Goal: Task Accomplishment & Management: Use online tool/utility

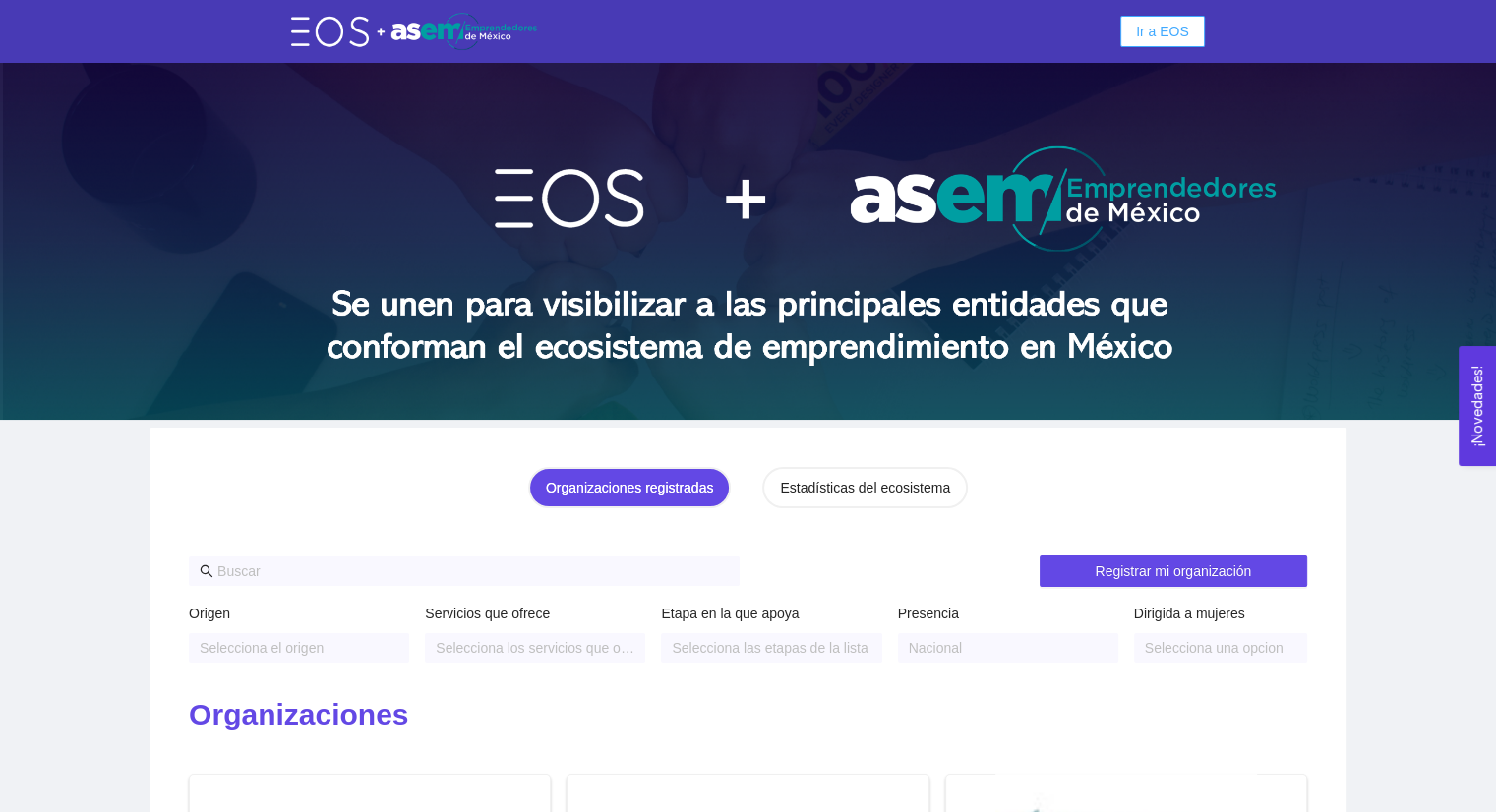
click at [1145, 21] on span "Ir a EOS" at bounding box center [1162, 31] width 53 height 22
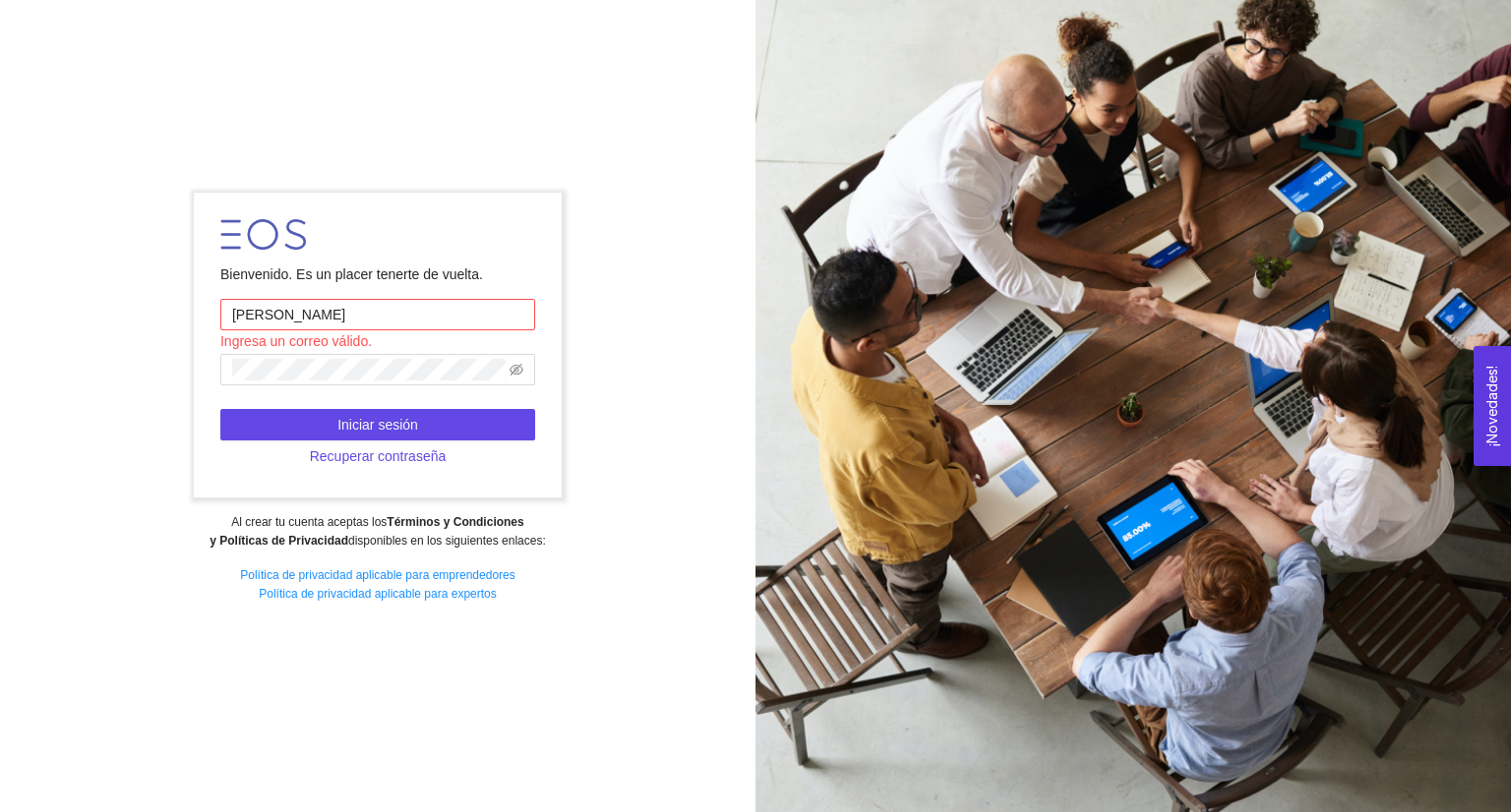
click at [296, 323] on input "[PERSON_NAME]" at bounding box center [378, 315] width 315 height 31
click at [337, 320] on input "A01352580@tec,.mx" at bounding box center [378, 315] width 315 height 31
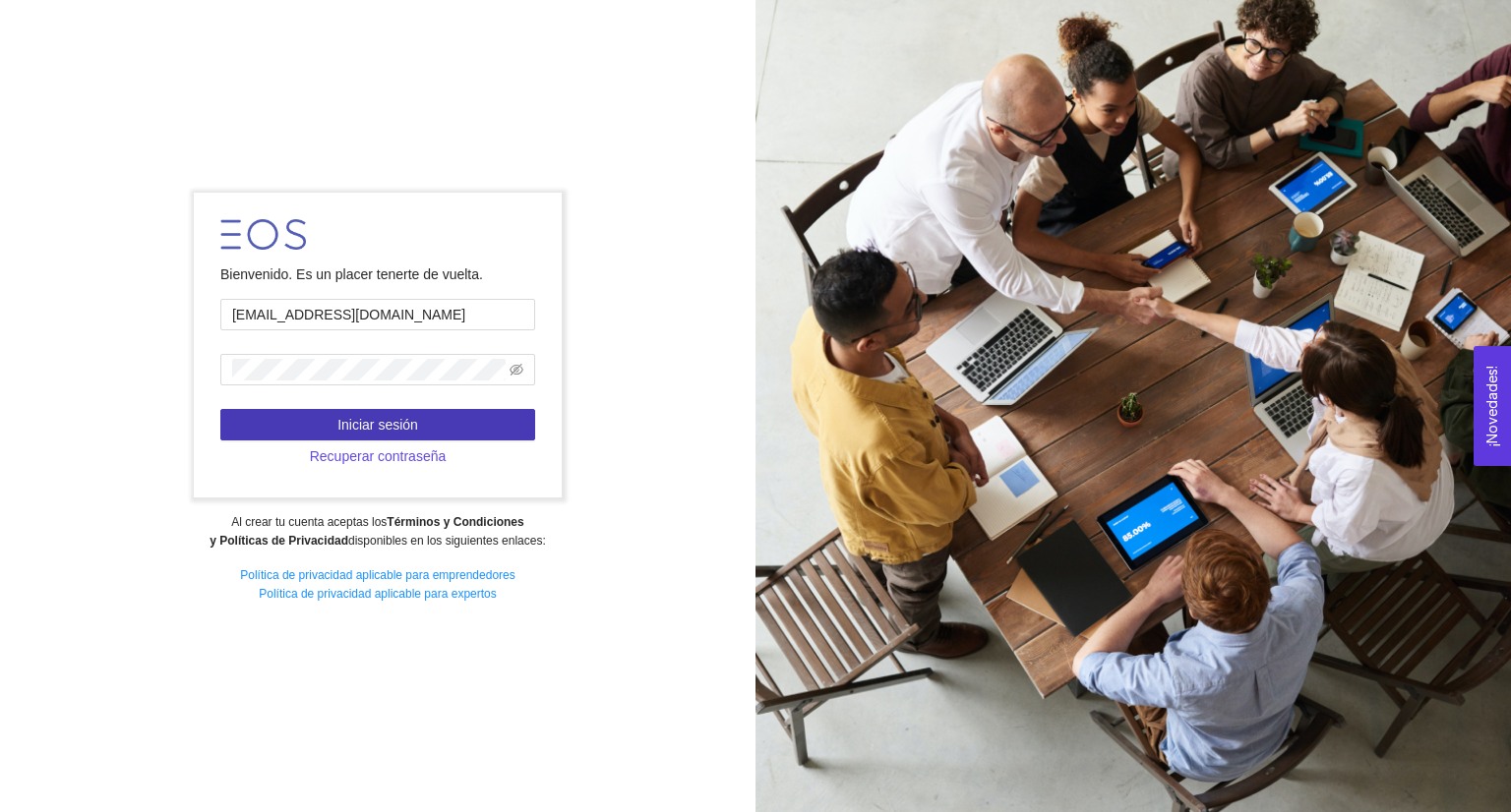
type input "[EMAIL_ADDRESS][DOMAIN_NAME]"
click at [487, 426] on button "Iniciar sesión" at bounding box center [378, 425] width 315 height 31
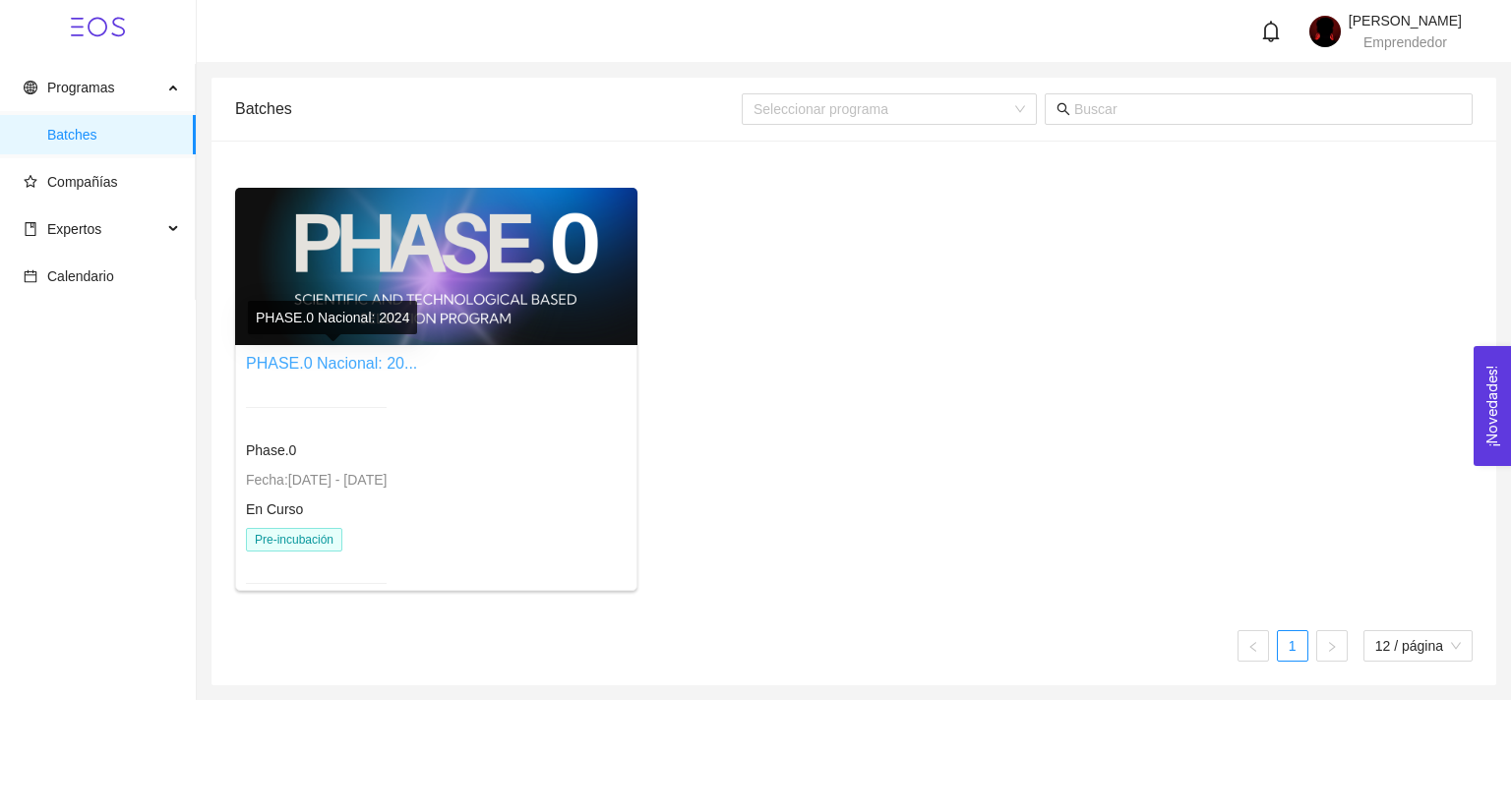
click at [290, 359] on link "PHASE.0 Nacional: 20..." at bounding box center [332, 363] width 171 height 17
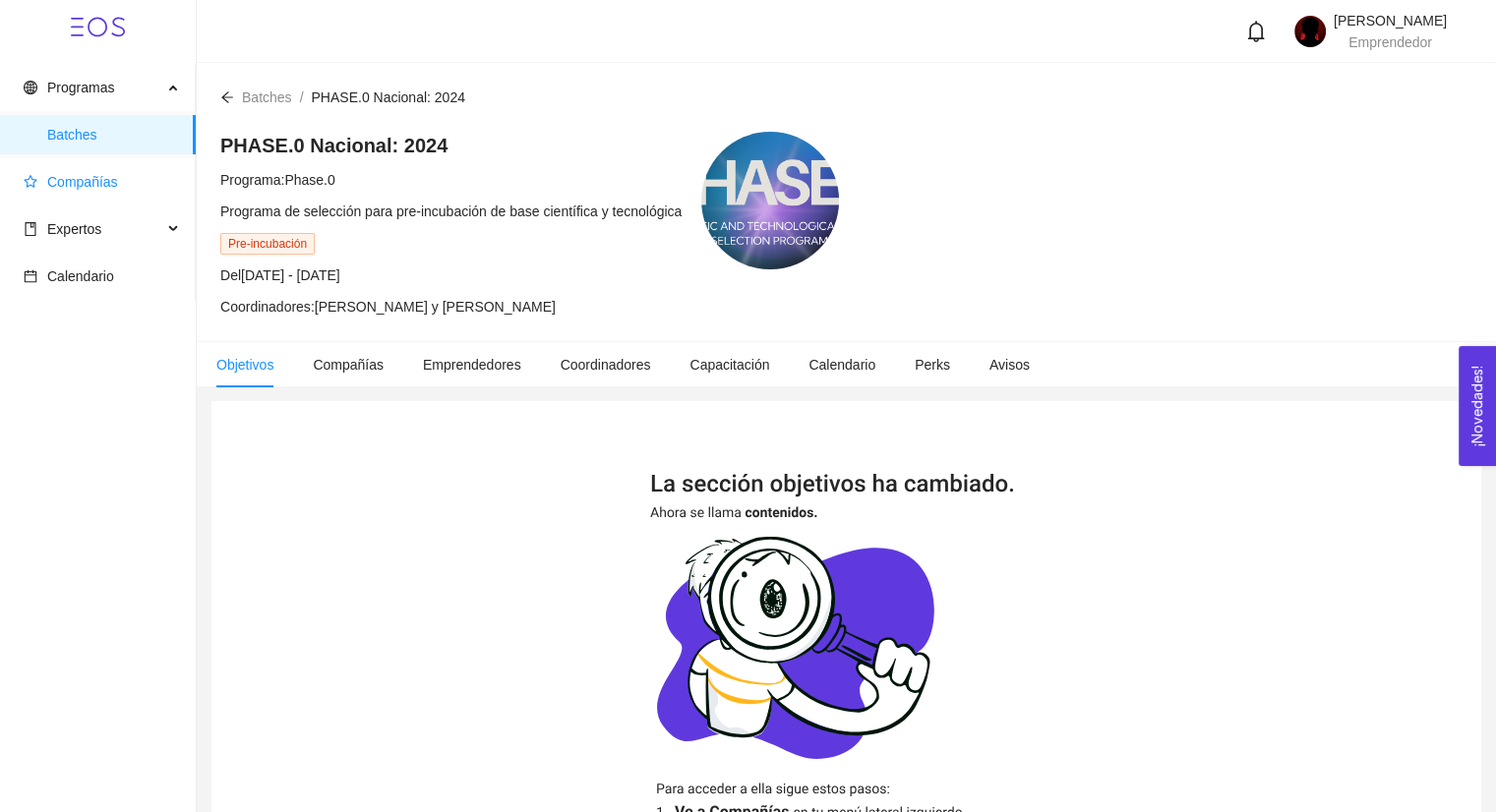
click at [118, 190] on span "Compañías" at bounding box center [101, 182] width 156 height 39
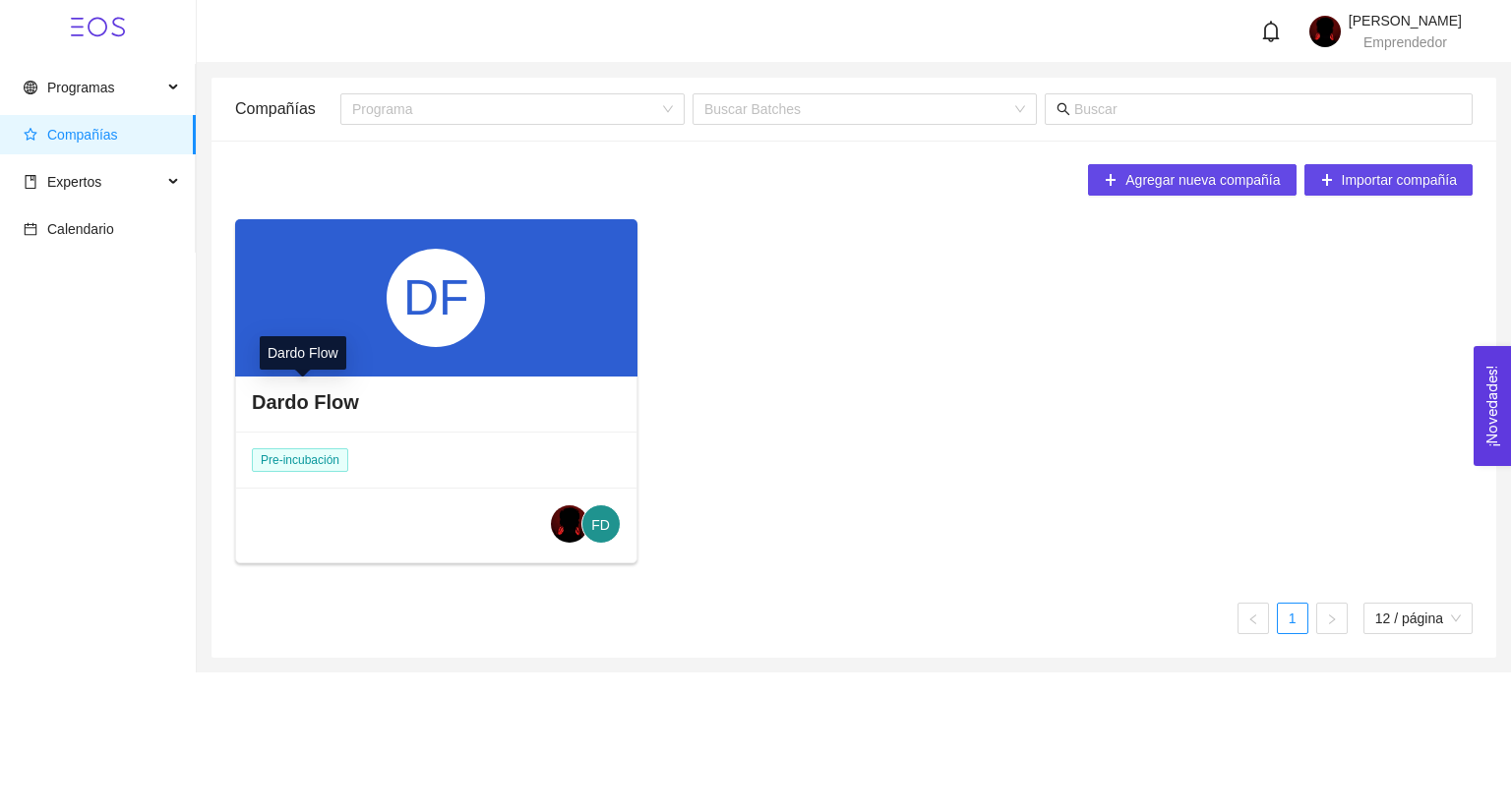
click at [318, 403] on h4 "Dardo Flow" at bounding box center [305, 403] width 107 height 28
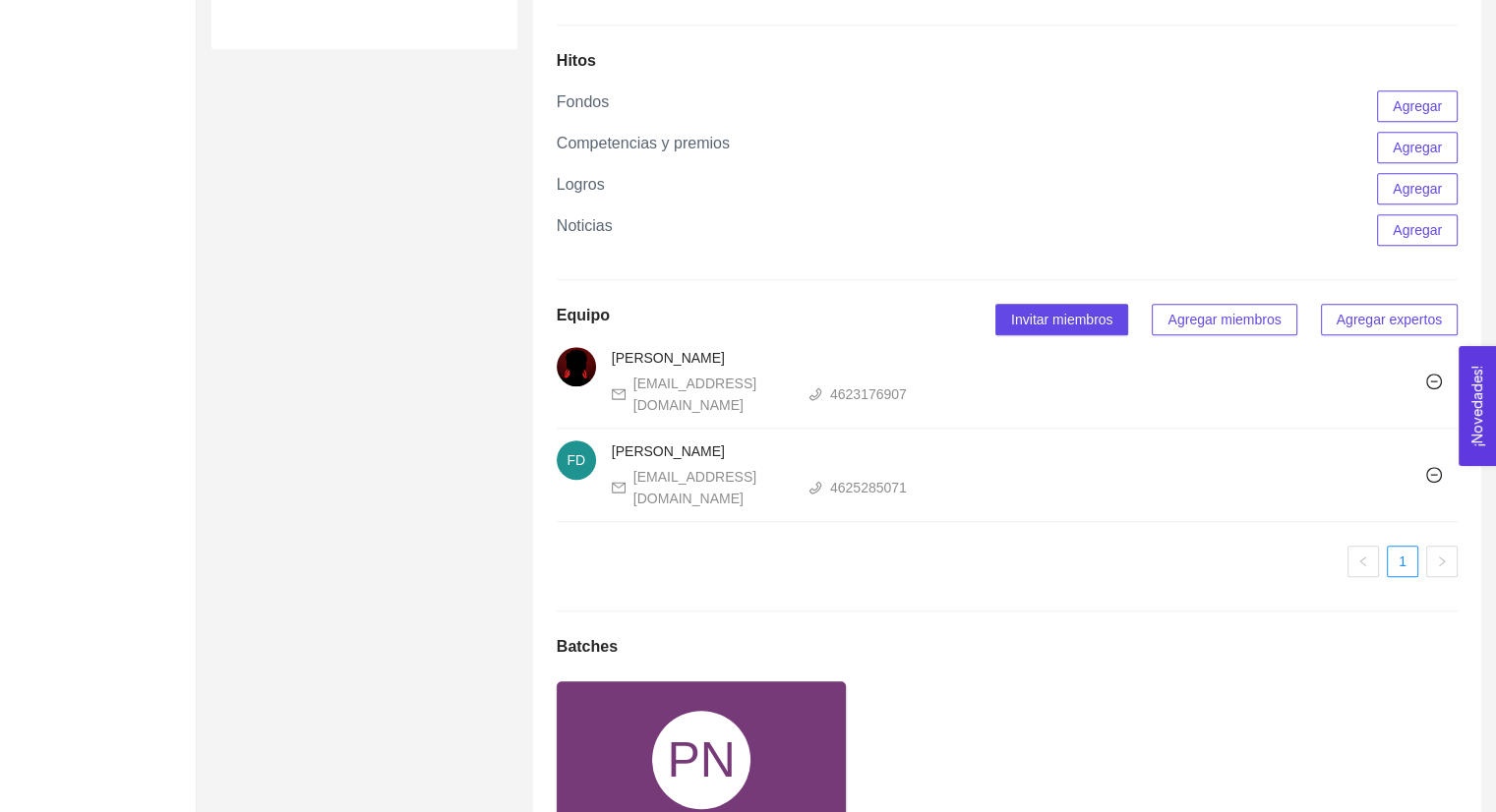
scroll to position [1267, 0]
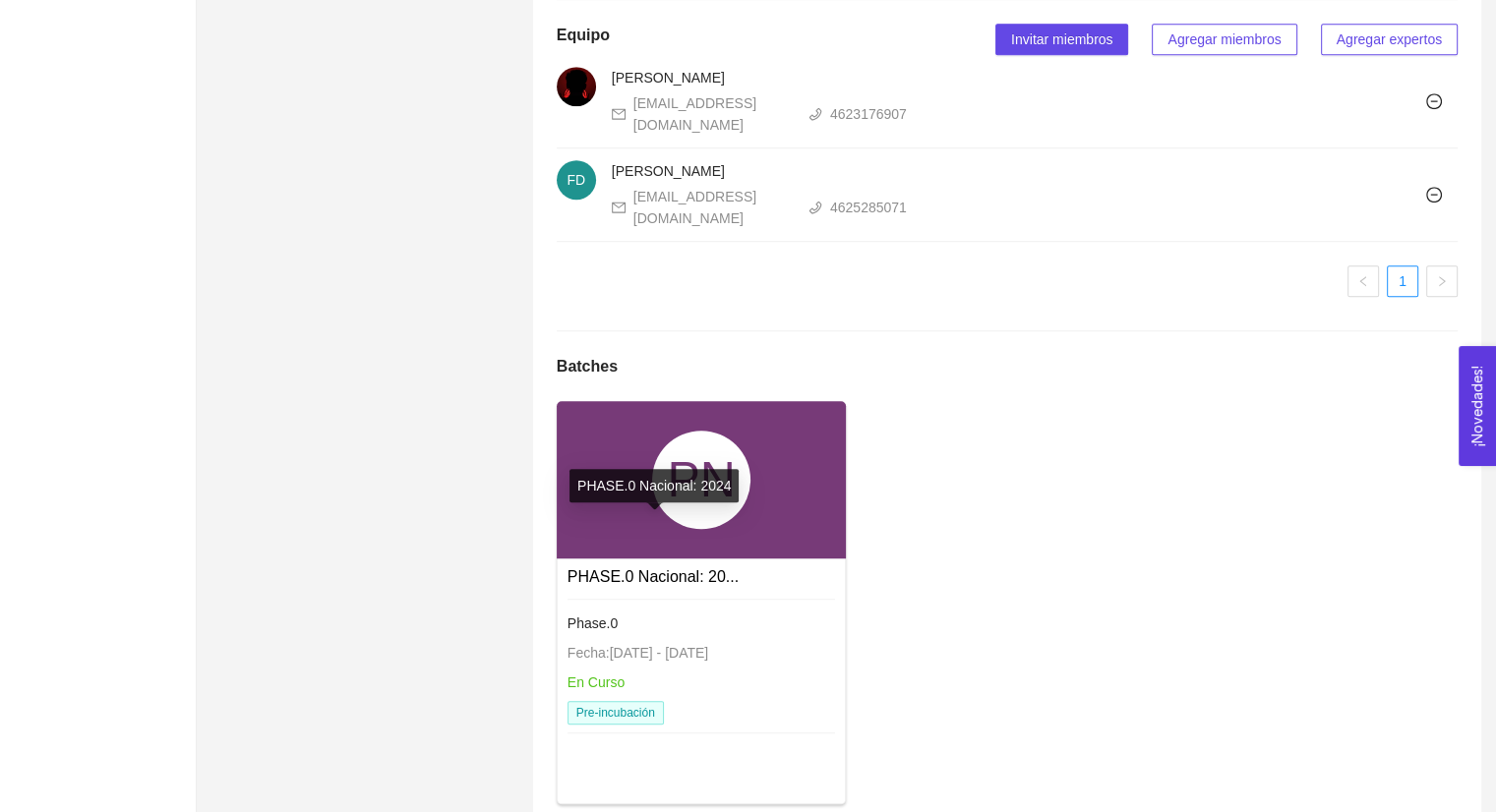
click at [647, 569] on link "PHASE.0 Nacional: 20..." at bounding box center [654, 577] width 171 height 17
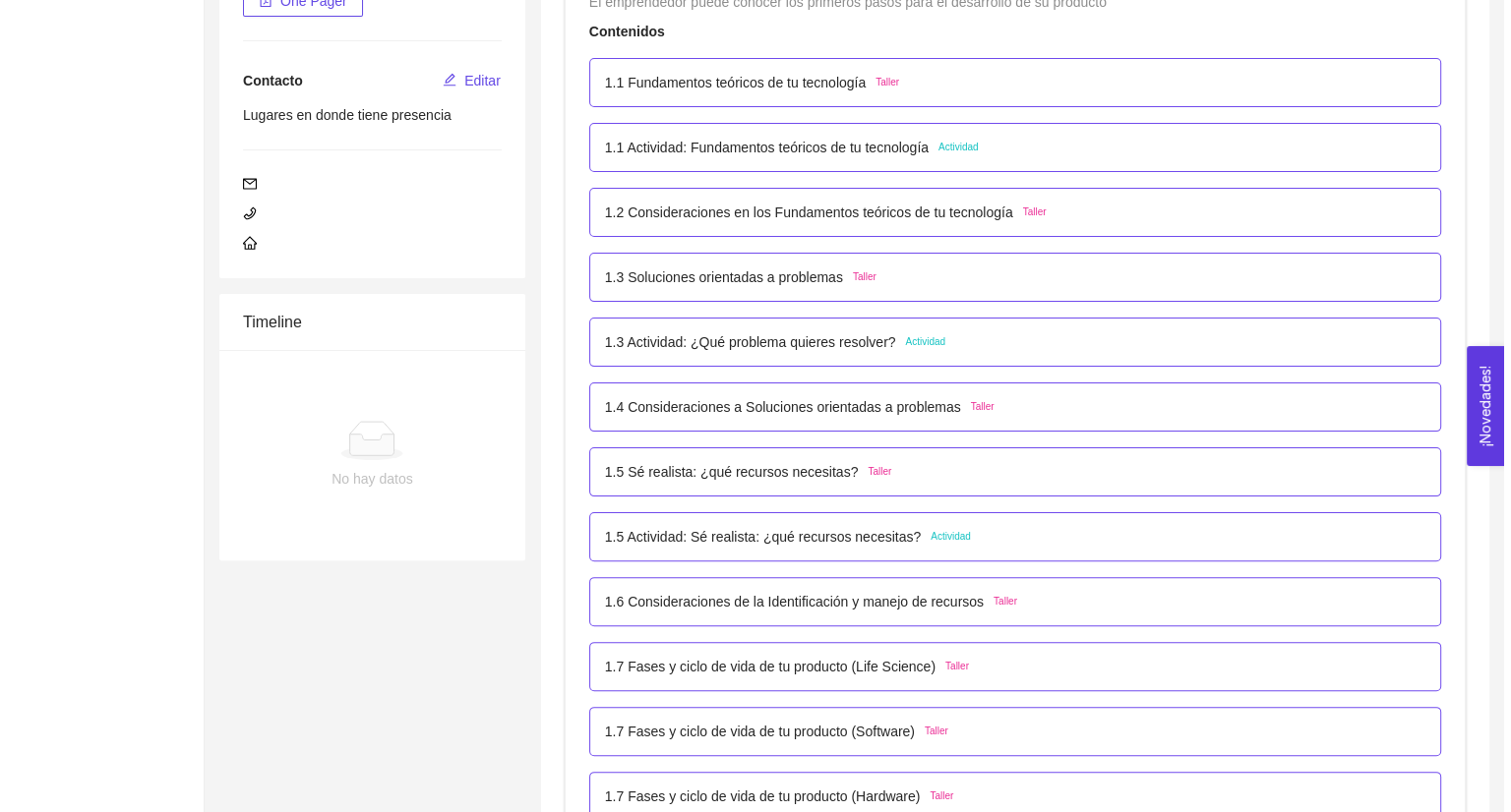
scroll to position [385, 0]
click at [985, 531] on div "1.5 Actividad: Sé realista: ¿qué recursos necesitas? Actividad" at bounding box center [1007, 538] width 820 height 22
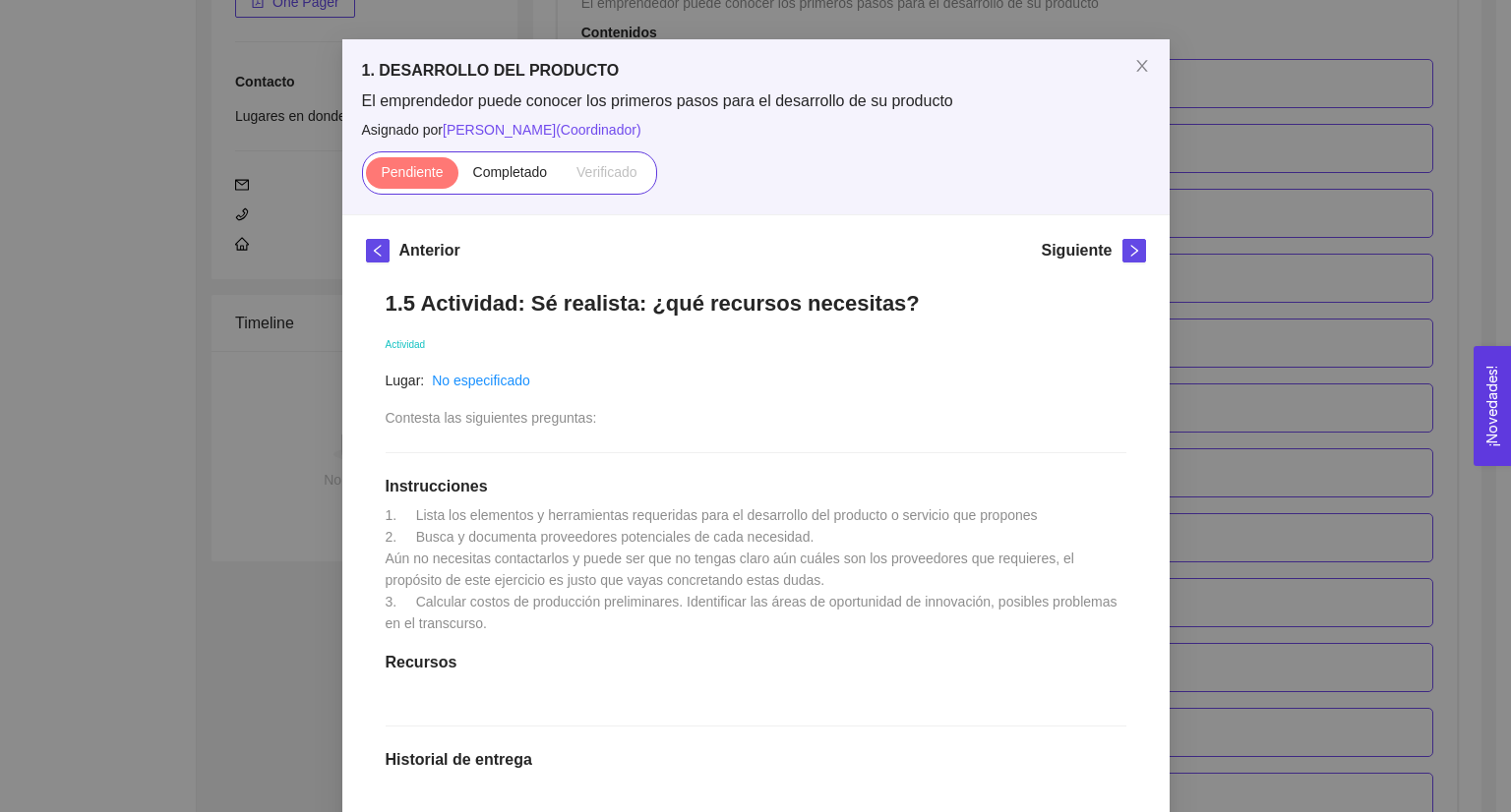
scroll to position [0, 0]
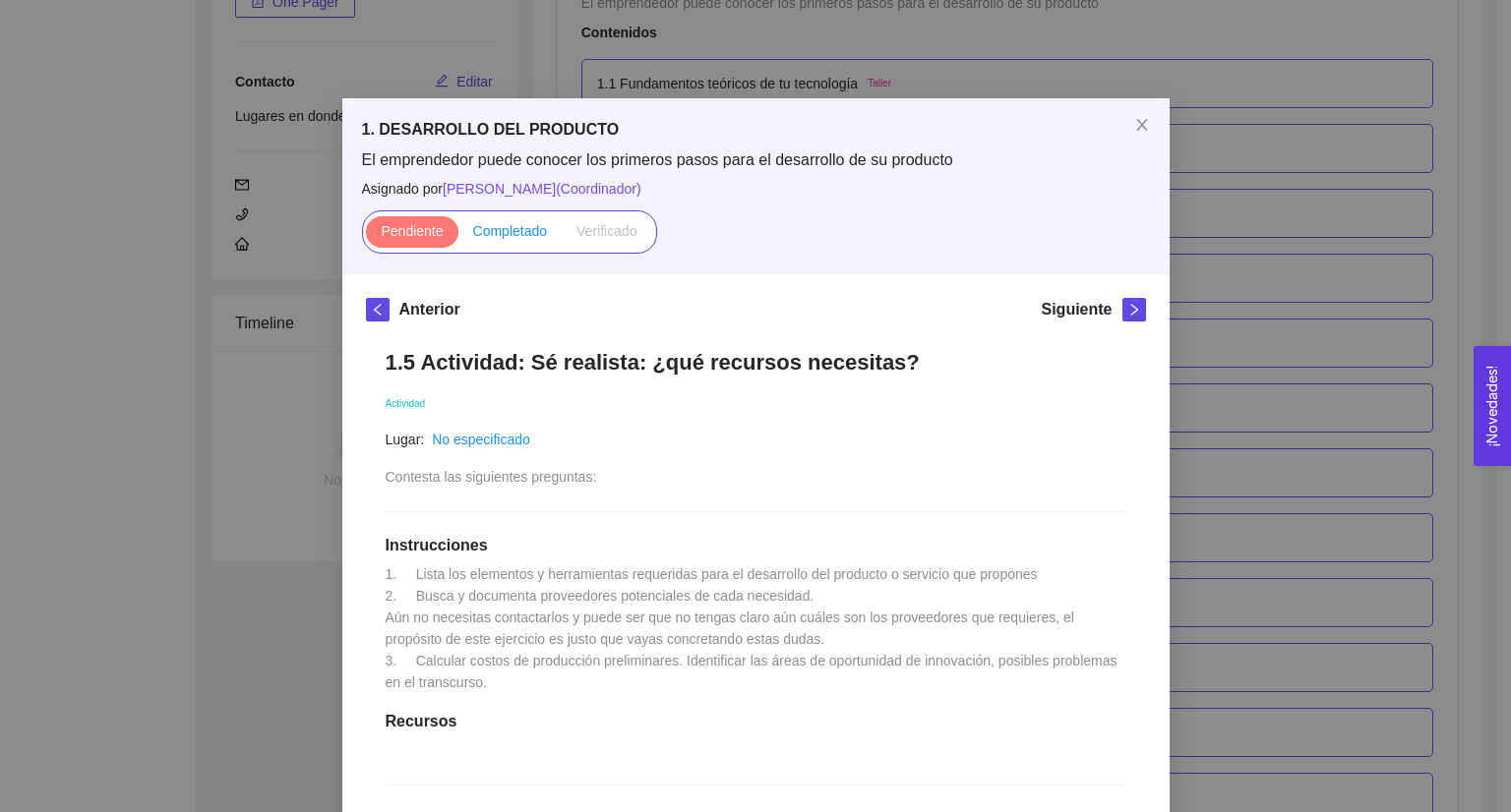
click at [501, 233] on span "Completado" at bounding box center [511, 231] width 75 height 16
click at [459, 236] on input "Completado" at bounding box center [459, 236] width 0 height 0
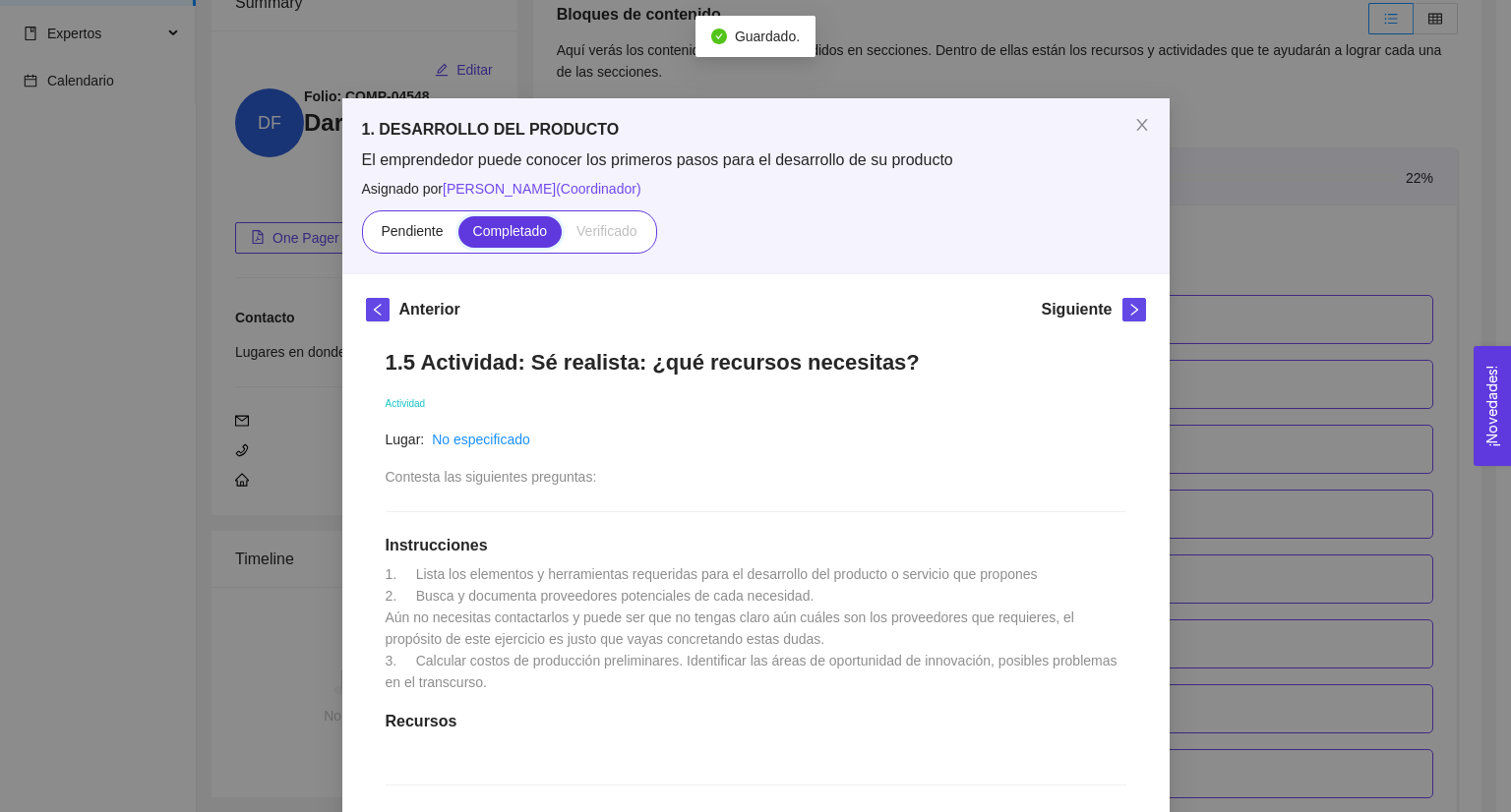
scroll to position [385, 0]
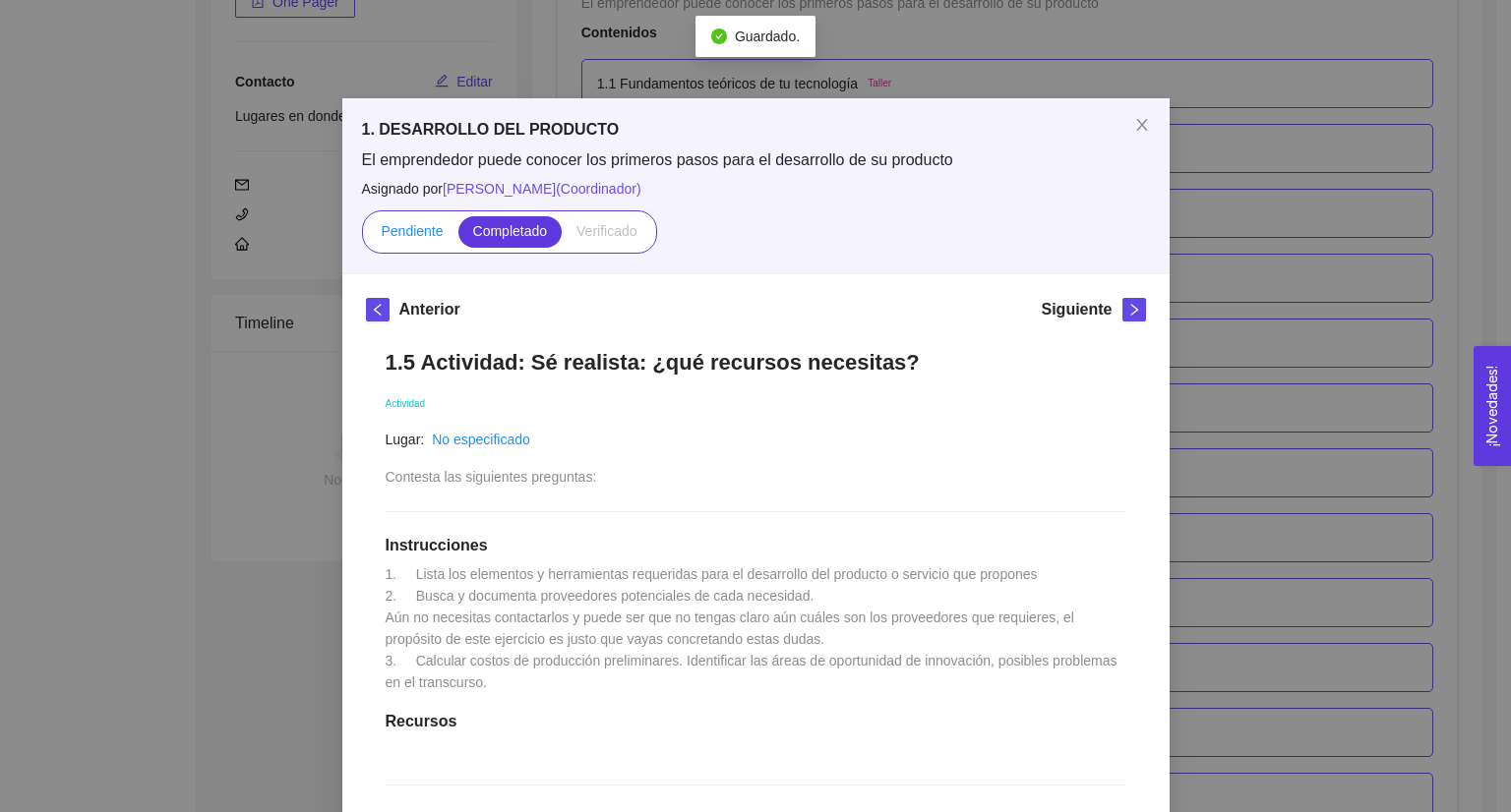
click at [433, 230] on span "Pendiente" at bounding box center [411, 231] width 62 height 16
click at [366, 236] on input "Pendiente" at bounding box center [366, 236] width 0 height 0
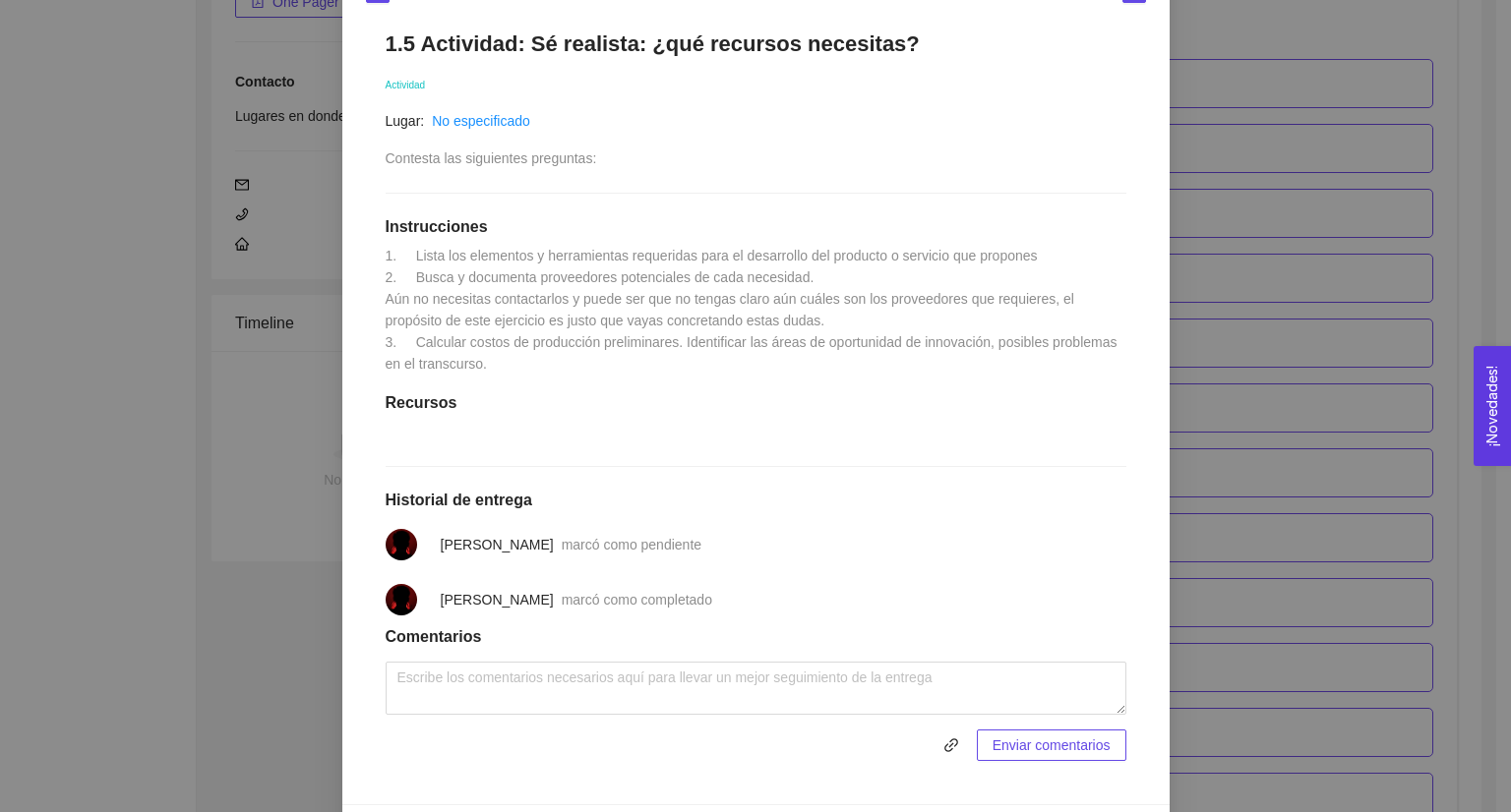
scroll to position [0, 0]
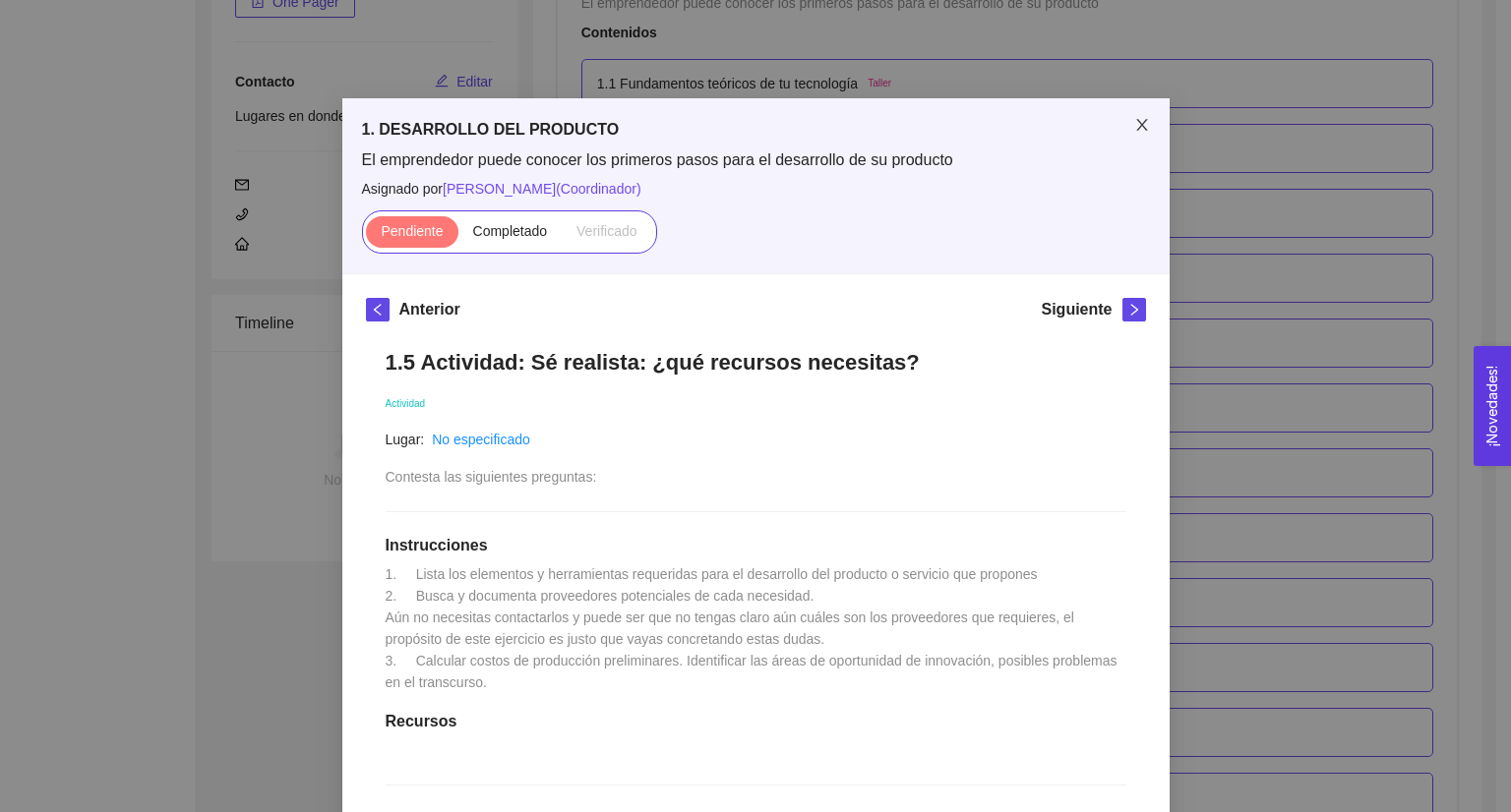
click at [1134, 122] on icon "close" at bounding box center [1142, 125] width 16 height 16
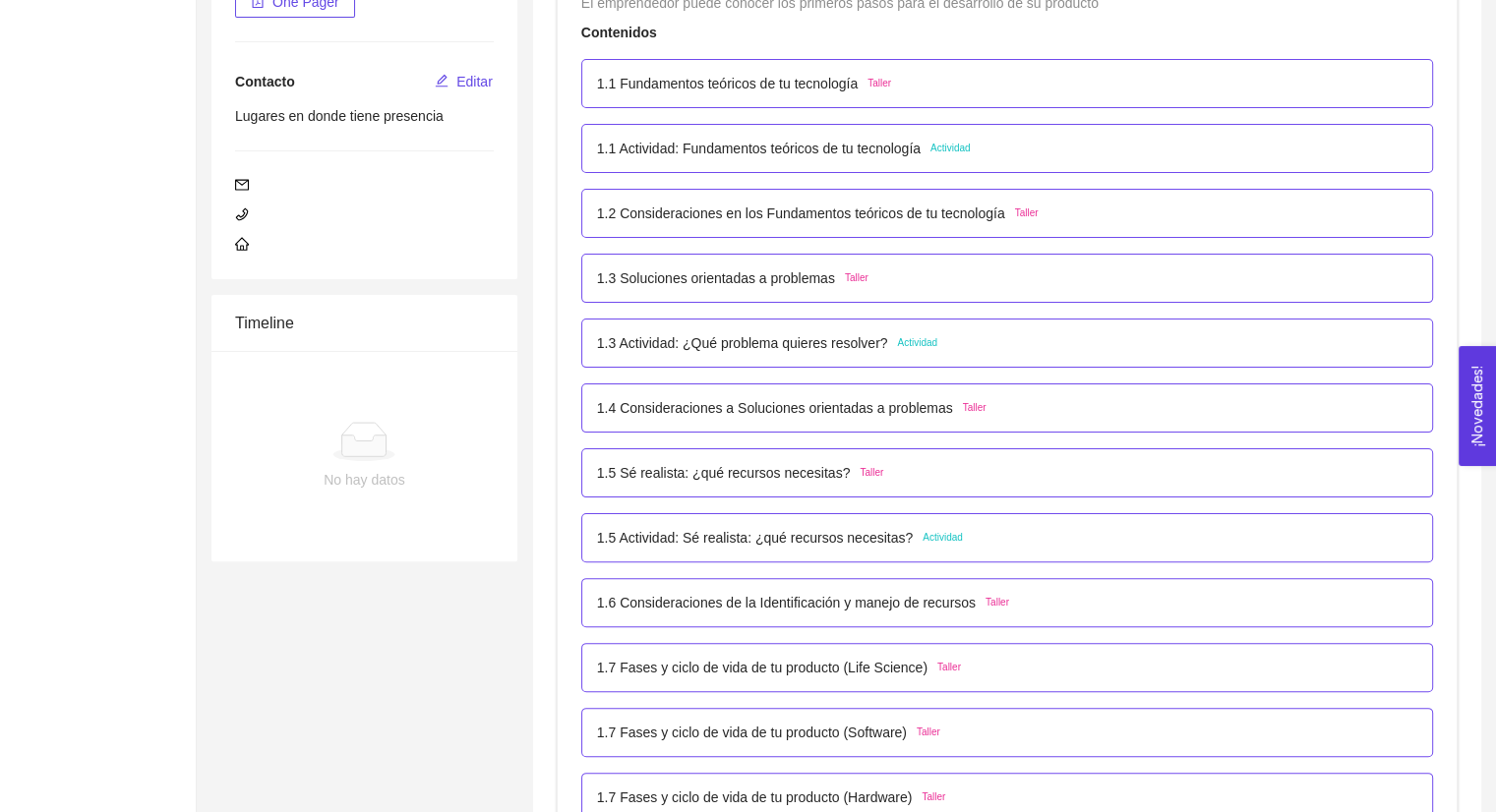
click at [1028, 399] on div "1.4 Consideraciones a Soluciones orientadas a problemas Taller" at bounding box center [1007, 408] width 820 height 22
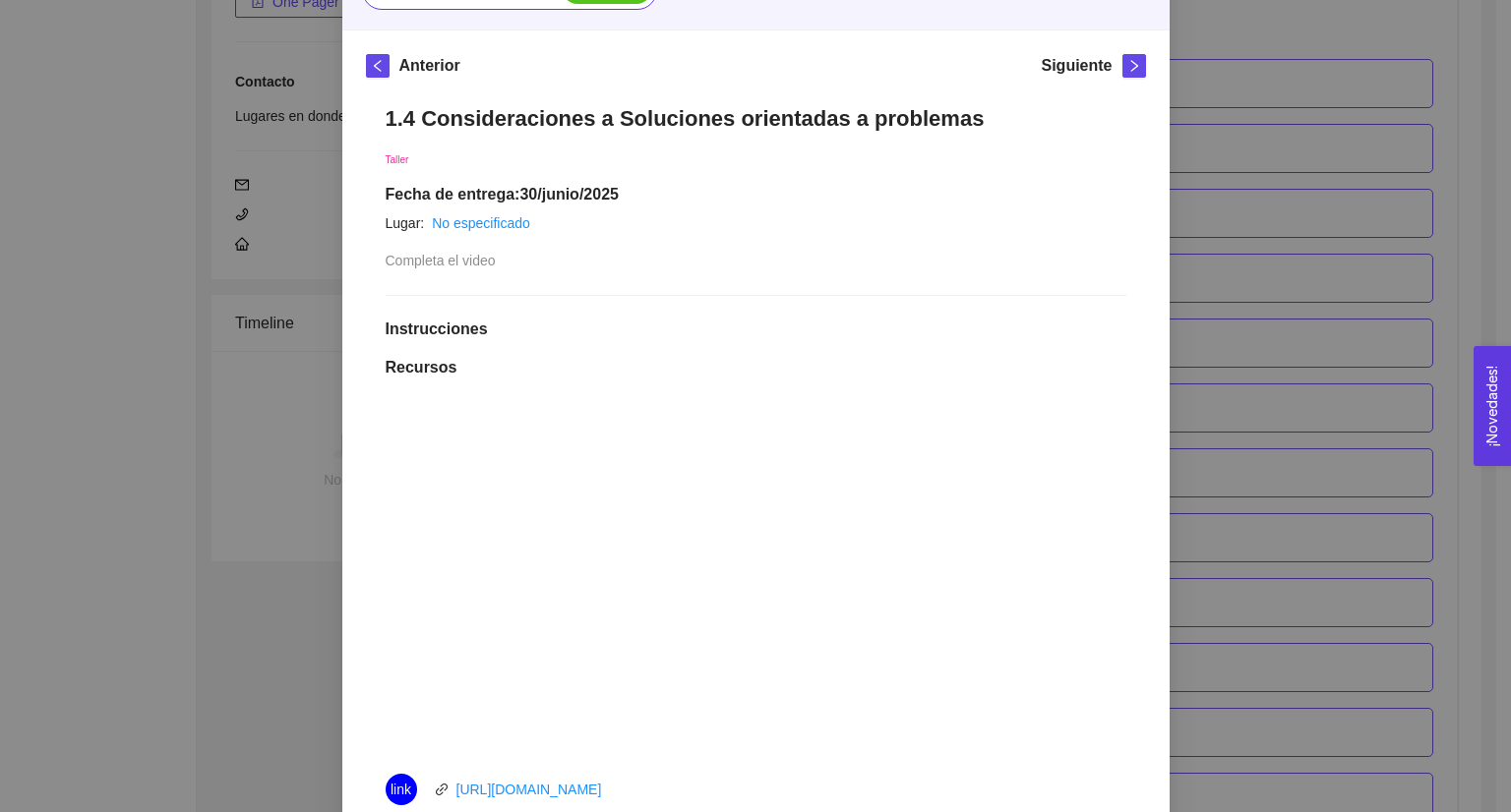
scroll to position [260, 0]
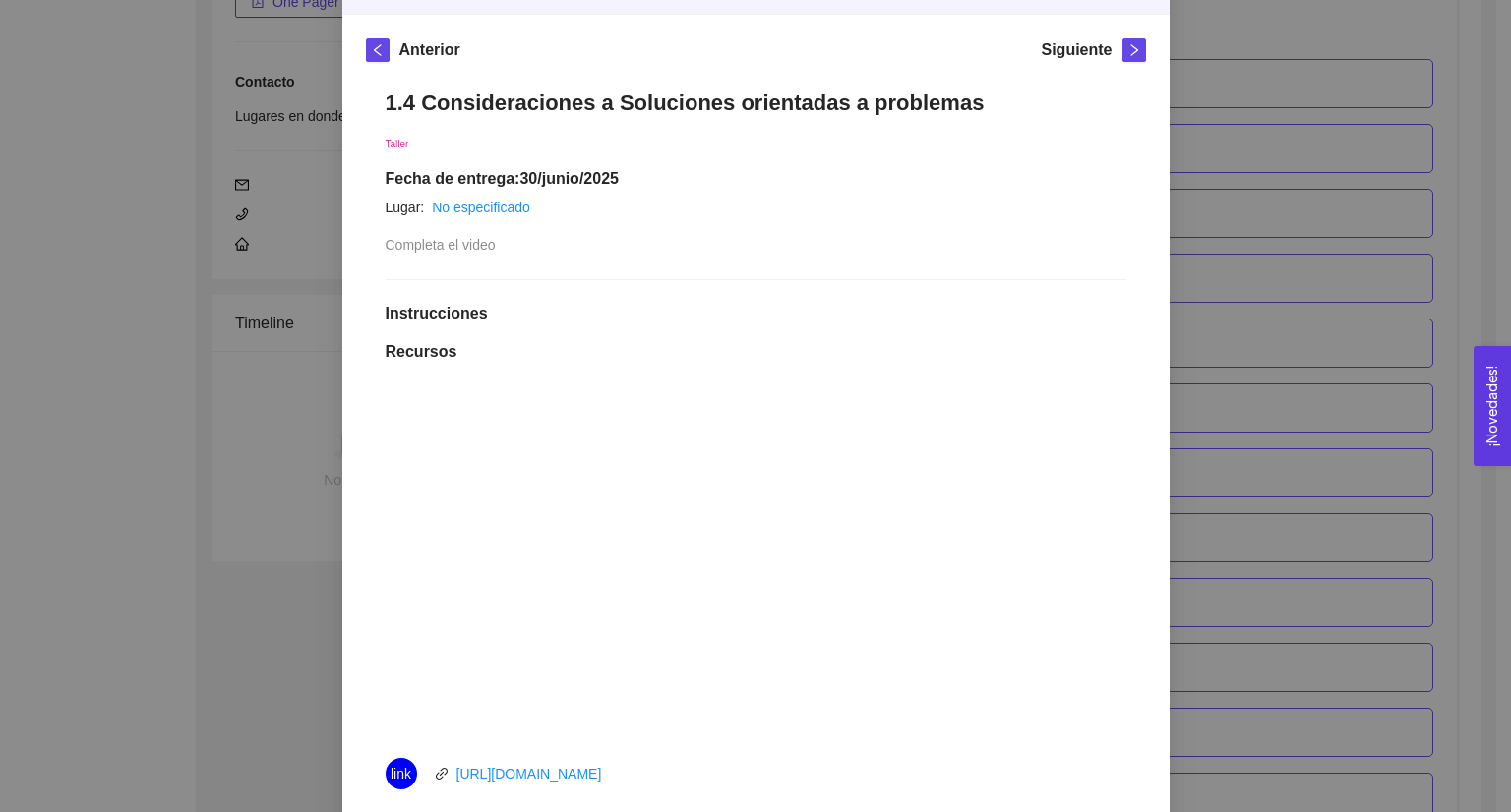
click at [1328, 390] on div "1. DESARROLLO DEL PRODUCTO El emprendedor puede conocer los primeros pasos para…" at bounding box center [755, 406] width 1511 height 812
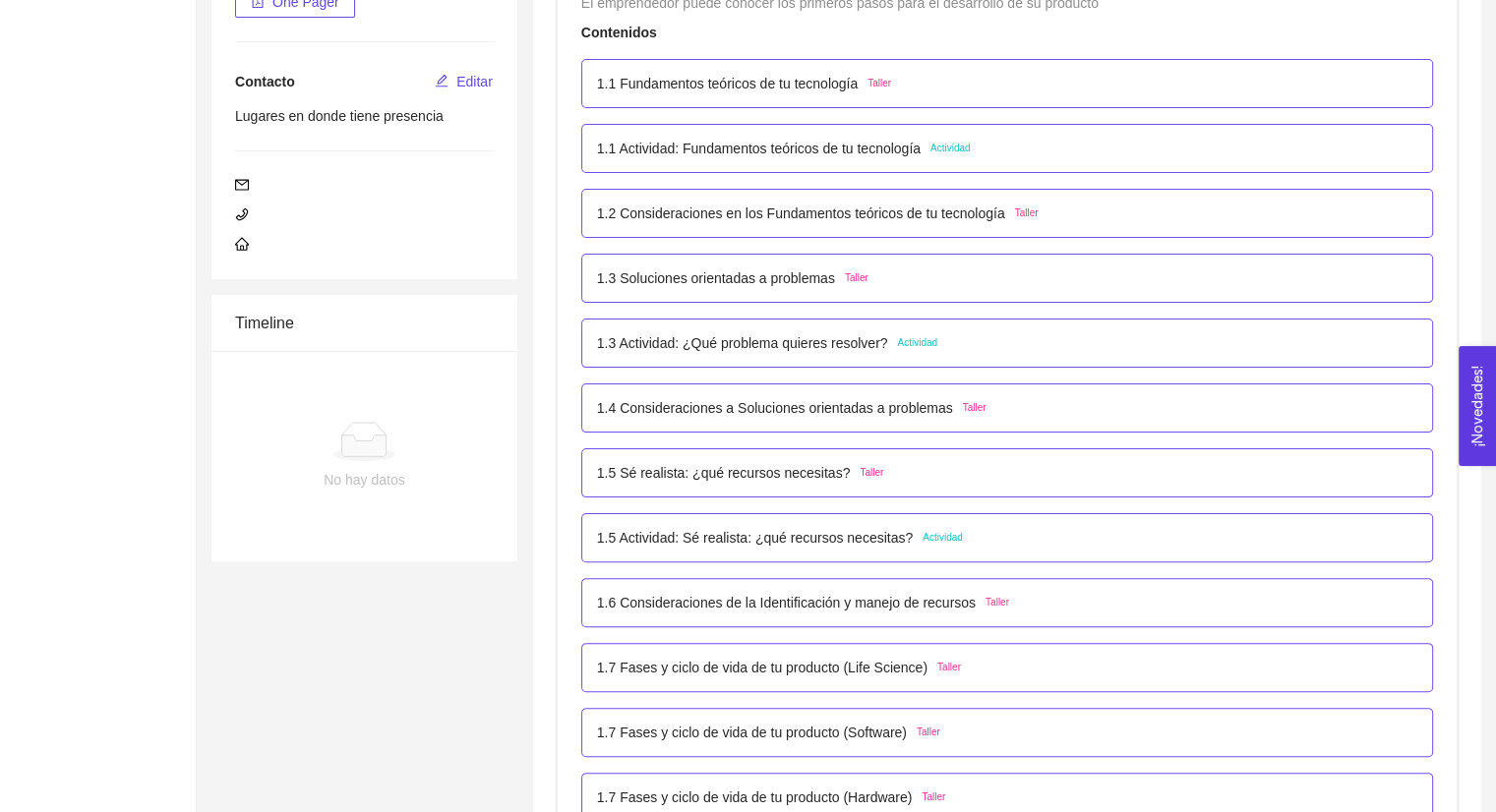
click at [1014, 473] on div "1.5 Sé realista: ¿qué recursos necesitas? Taller" at bounding box center [1007, 473] width 820 height 22
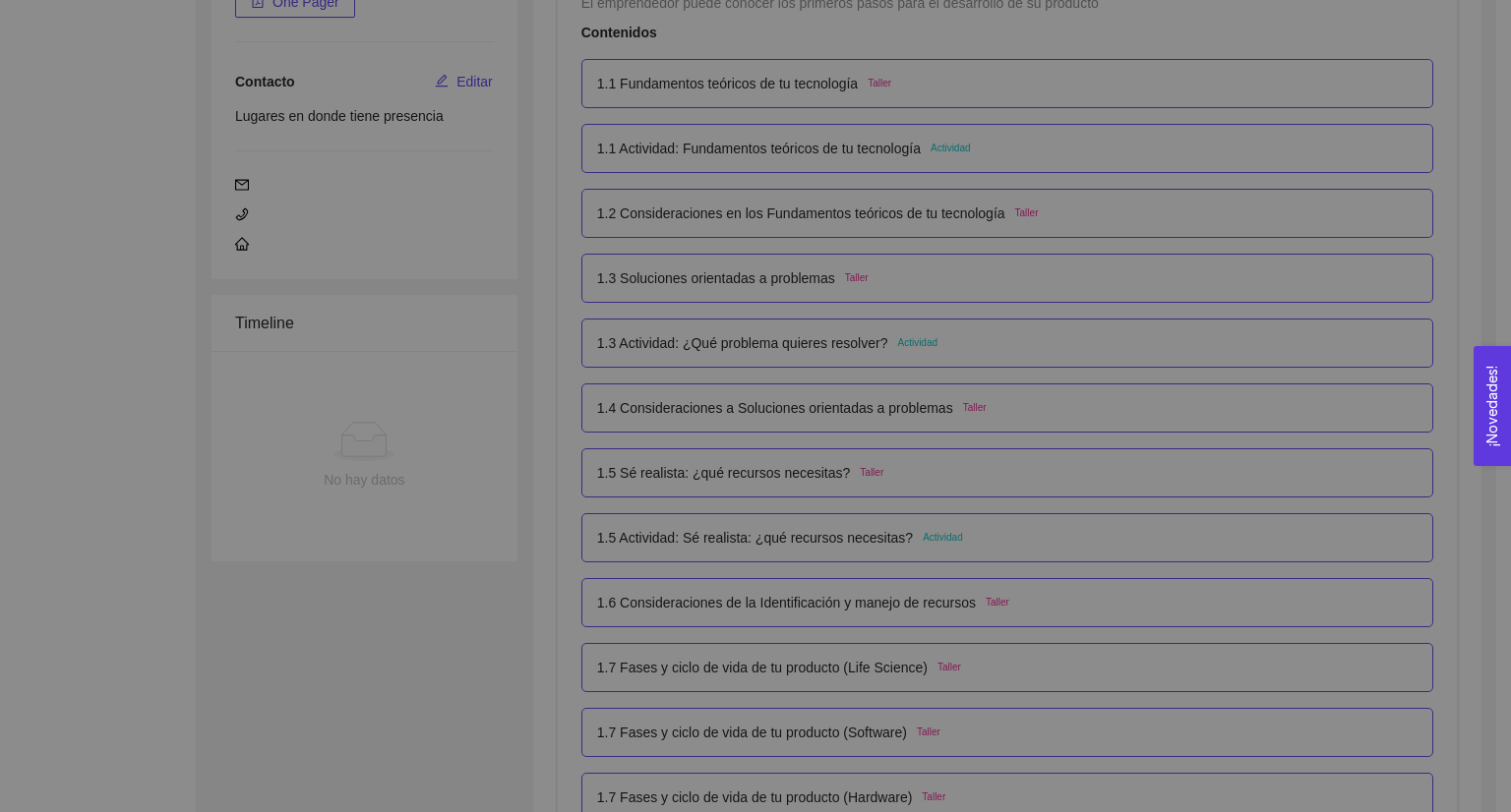
scroll to position [0, 0]
click at [1014, 473] on li at bounding box center [756, 471] width 780 height 16
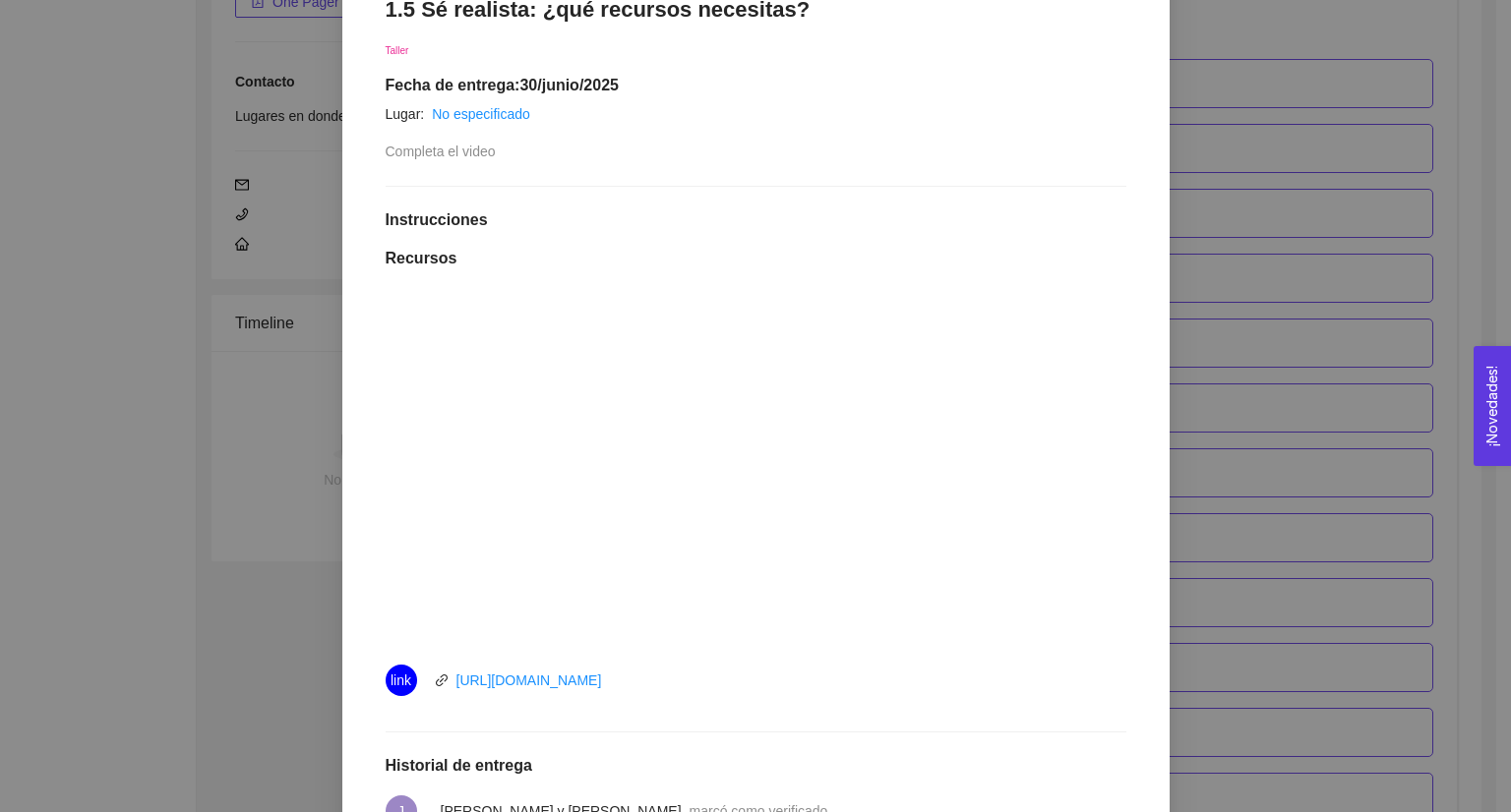
scroll to position [356, 0]
click at [182, 378] on div "1. DESARROLLO DEL PRODUCTO El emprendedor puede conocer los primeros pasos para…" at bounding box center [755, 406] width 1511 height 812
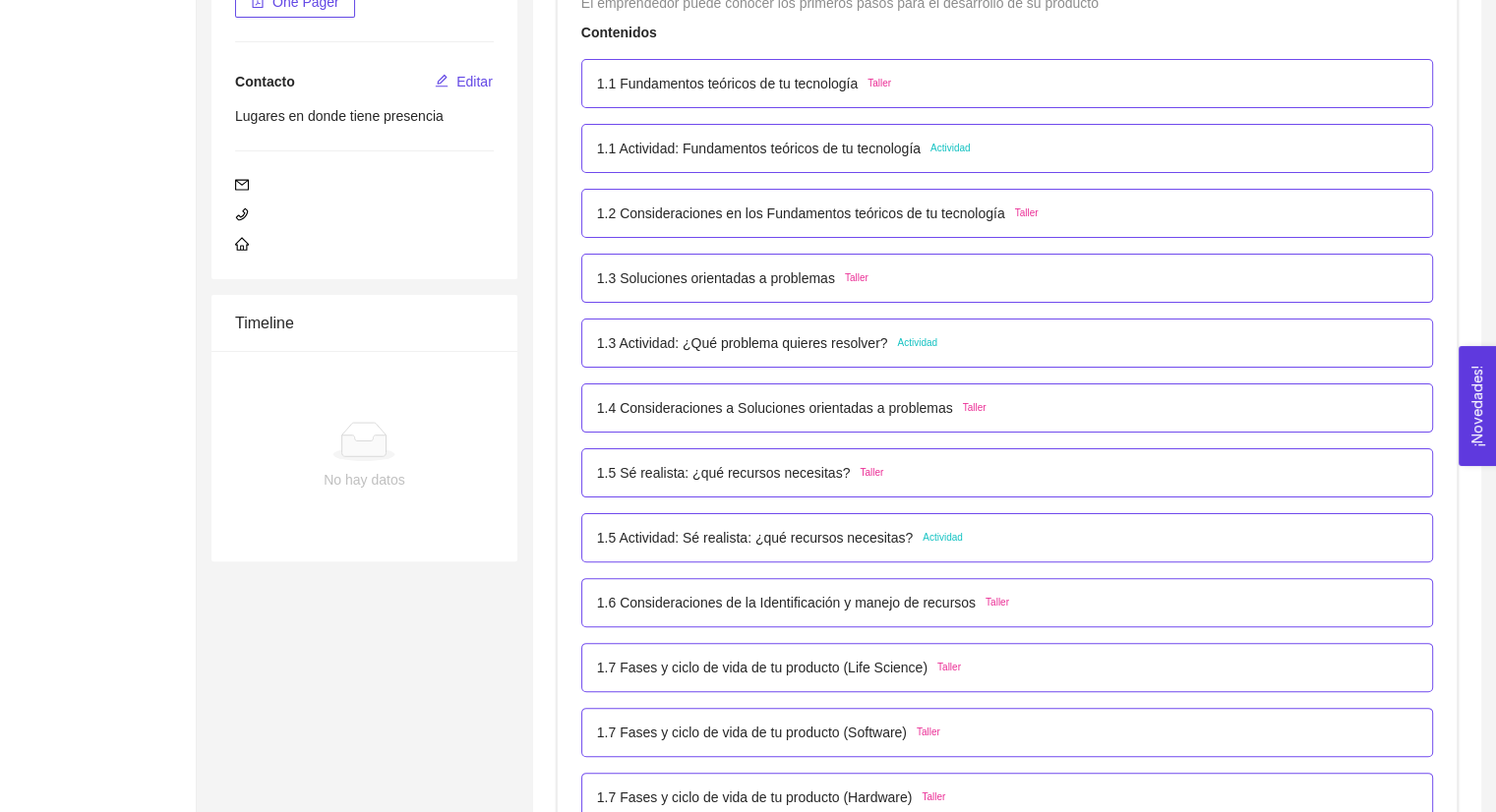
click at [882, 549] on div "1.5 Actividad: Sé realista: ¿qué recursos necesitas? Actividad" at bounding box center [1007, 538] width 851 height 49
click at [950, 540] on div "1.5 Actividad: Sé realista: ¿qué recursos necesitas? Actividad" at bounding box center [1007, 538] width 820 height 22
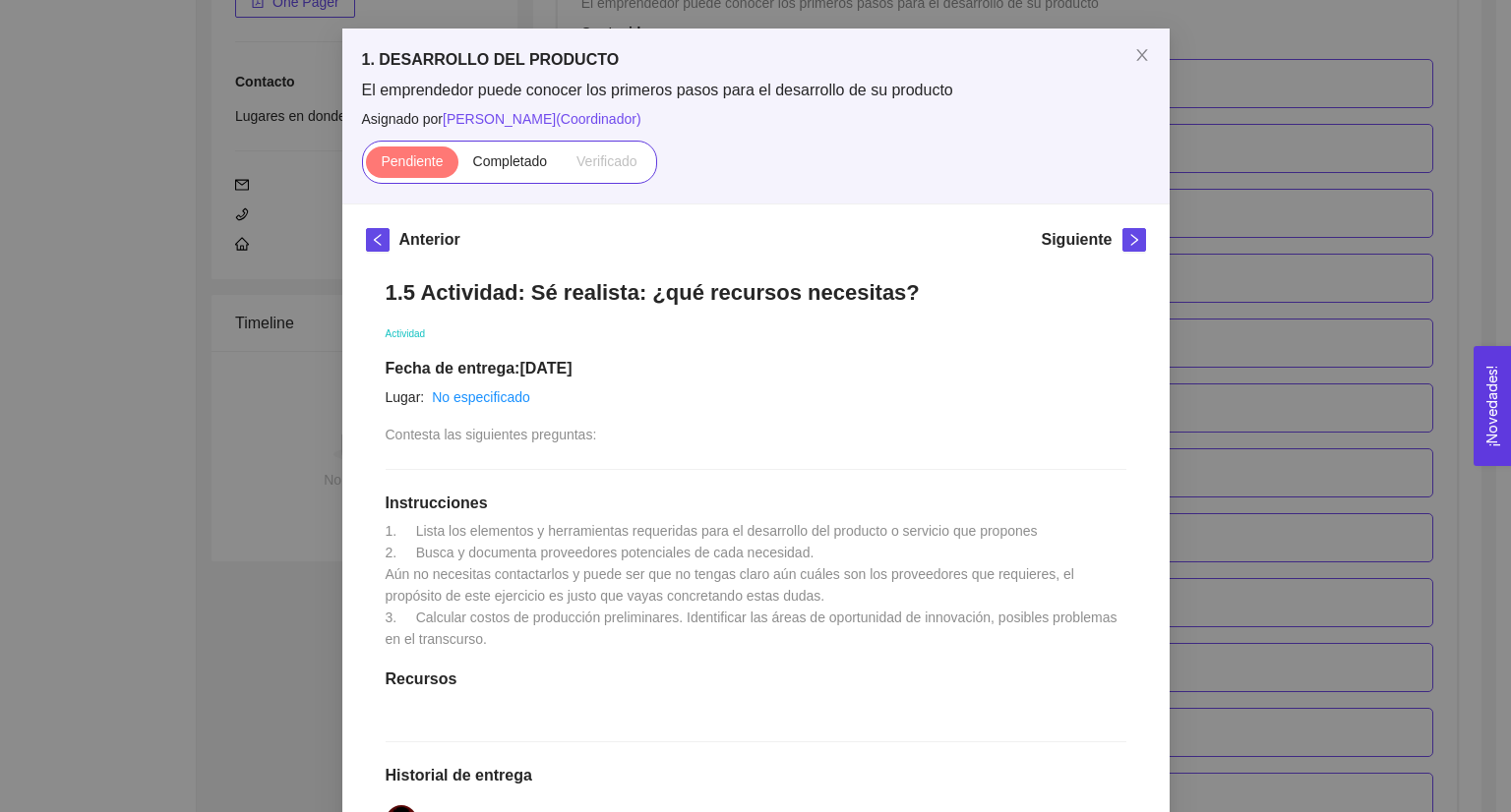
scroll to position [83, 0]
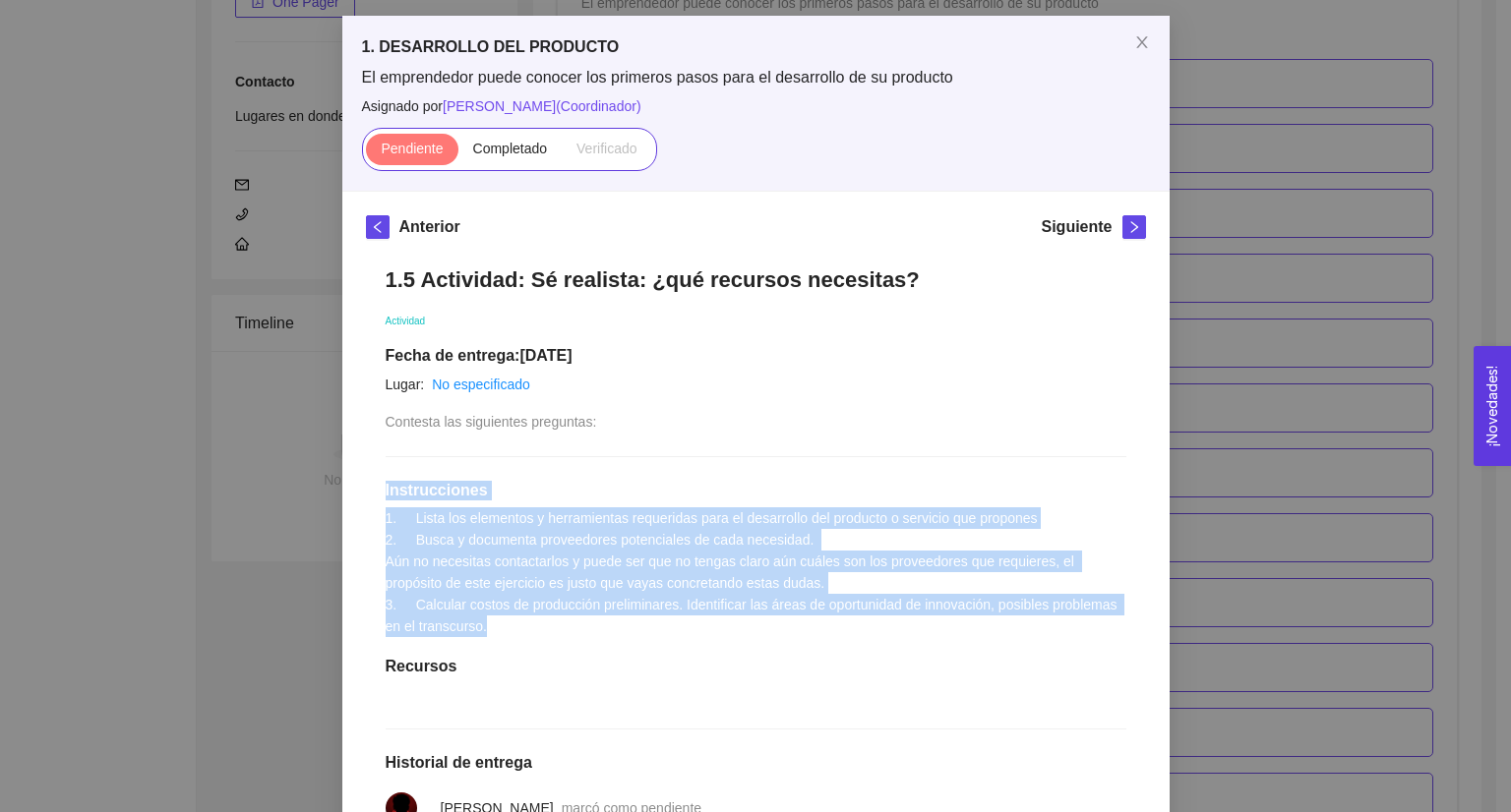
drag, startPoint x: 379, startPoint y: 491, endPoint x: 527, endPoint y: 619, distance: 195.7
click at [527, 619] on div "1.5 Actividad: Sé realista: ¿qué recursos necesitas? Actividad Fecha de entrega…" at bounding box center [756, 646] width 780 height 797
copy div "Instrucciones 1. Lista los elementos y herramientas requeridas para el desarrol…"
